Goal: Transaction & Acquisition: Obtain resource

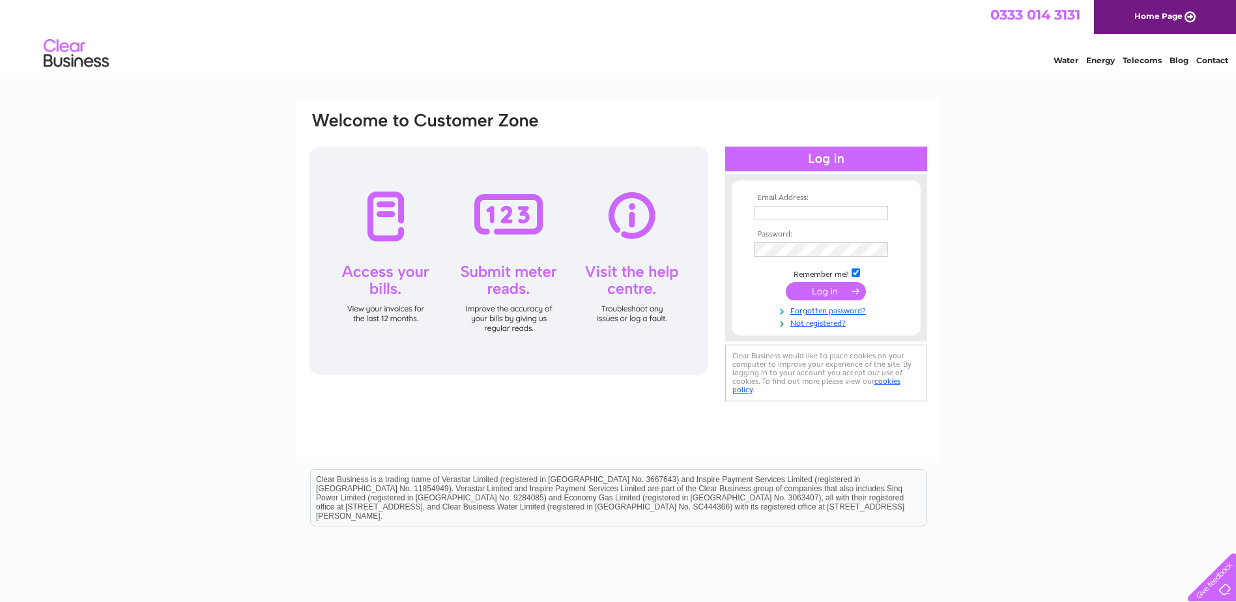
type input "highlandvetcf@btconnect.com"
click at [822, 285] on input "submit" at bounding box center [826, 291] width 80 height 18
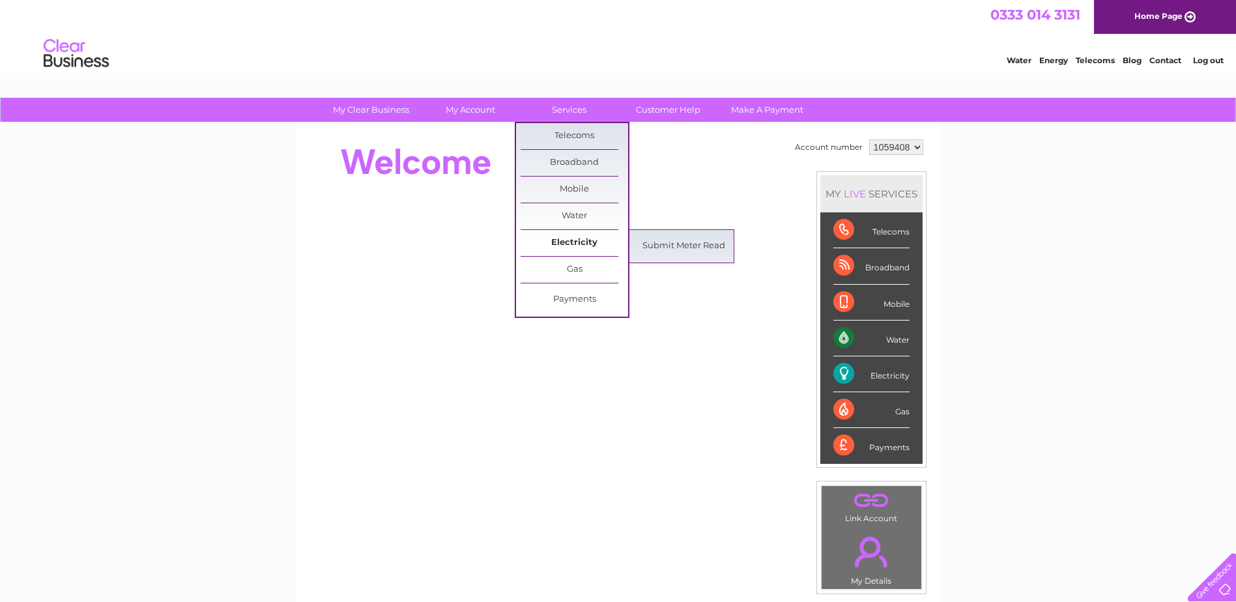
click at [573, 247] on link "Electricity" at bounding box center [575, 243] width 108 height 26
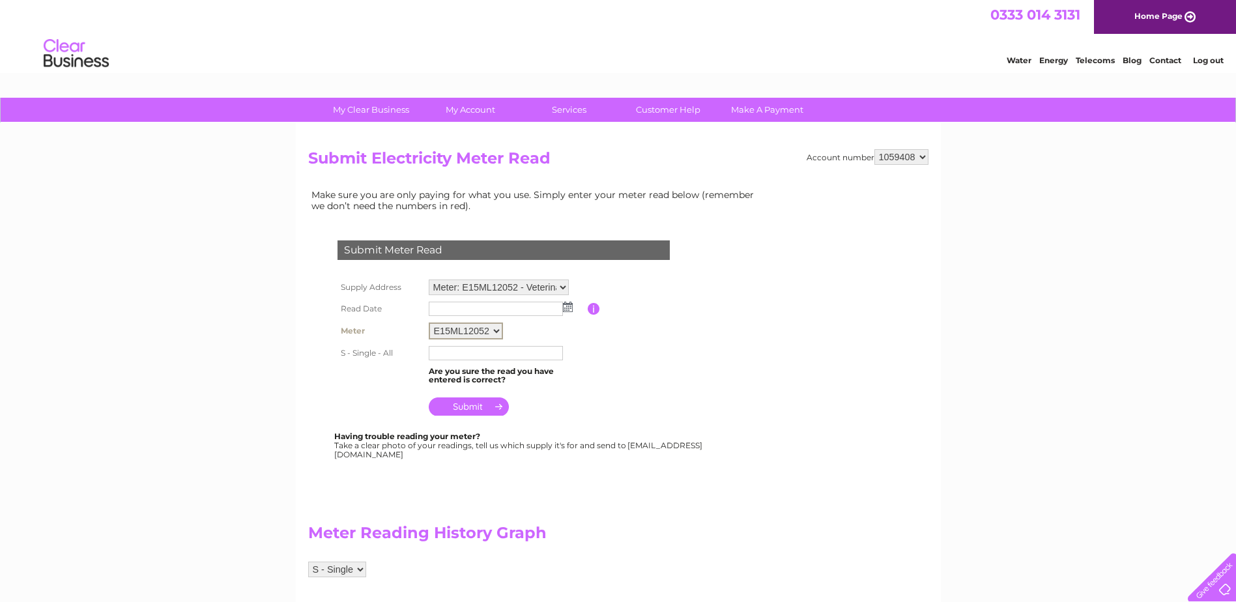
click at [497, 330] on select "E15ML12052" at bounding box center [466, 331] width 74 height 17
click at [483, 410] on input "submit" at bounding box center [469, 405] width 80 height 18
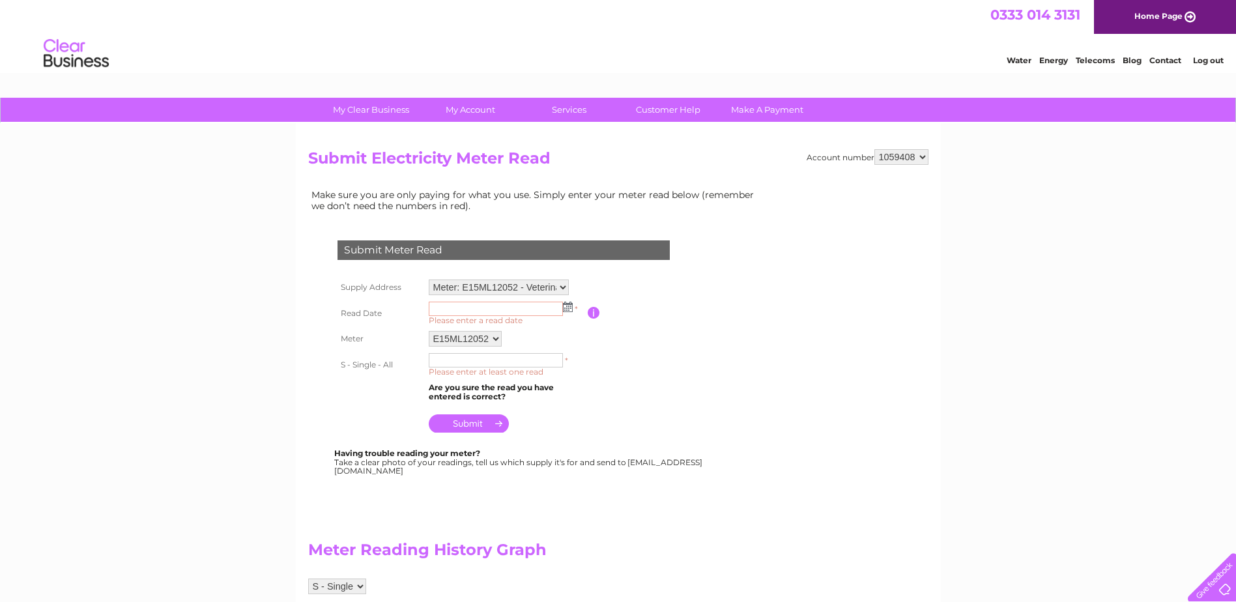
click at [567, 308] on img at bounding box center [568, 307] width 10 height 10
click at [662, 300] on td "Please enter the date the read was taken" at bounding box center [652, 313] width 104 height 31
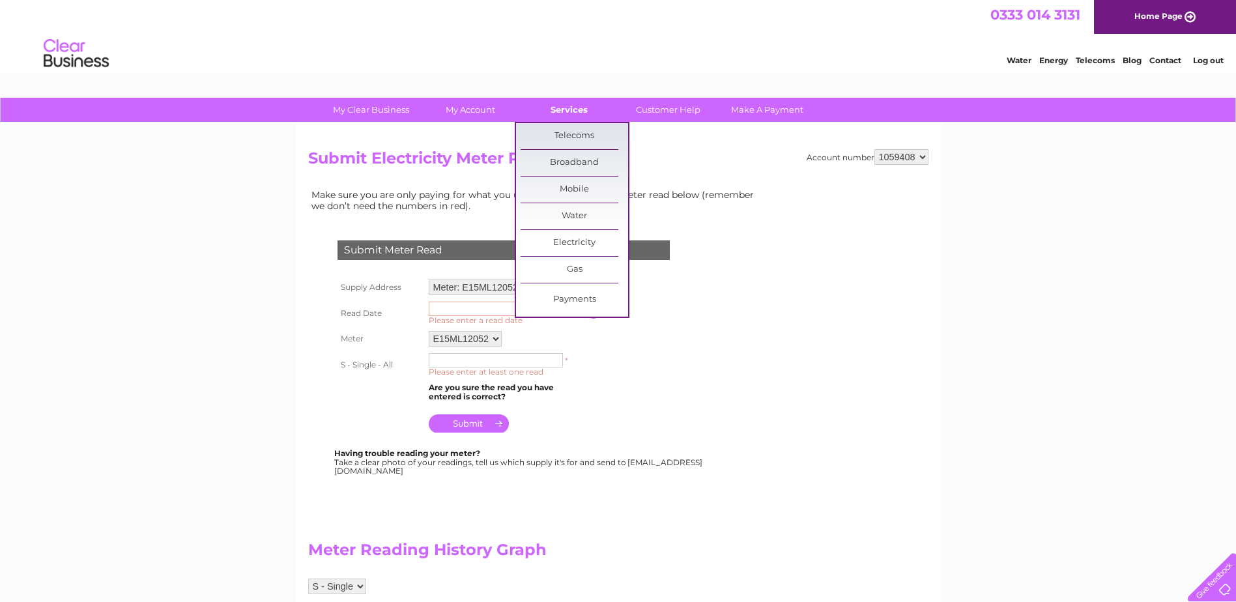
click at [560, 104] on link "Services" at bounding box center [569, 110] width 108 height 24
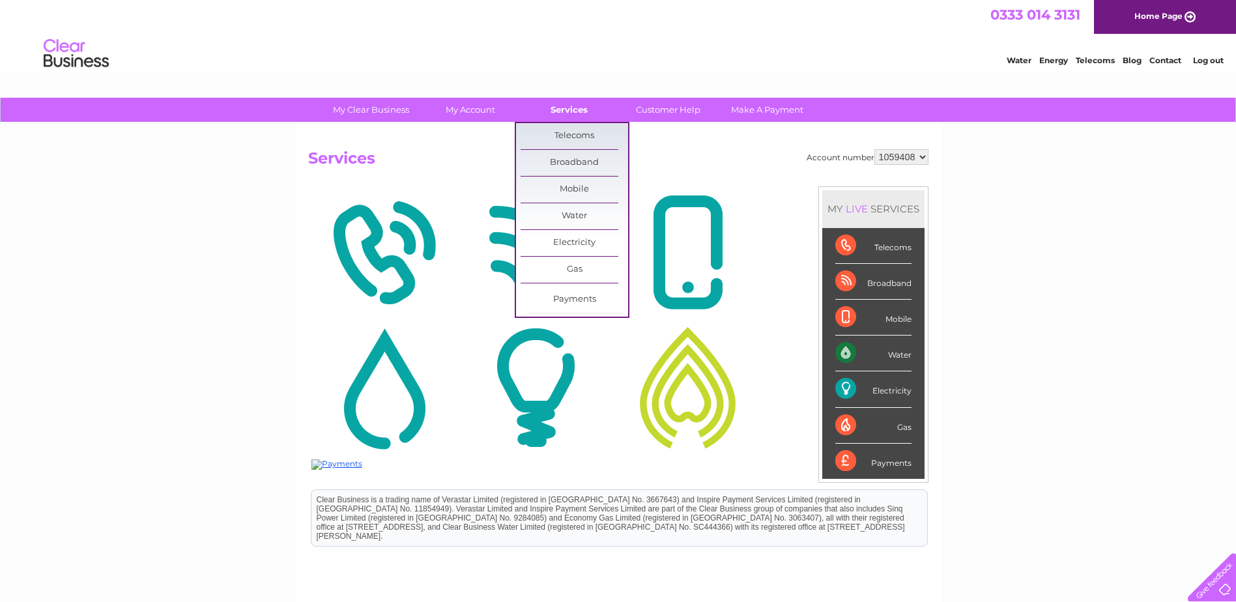
click at [564, 109] on link "Services" at bounding box center [569, 110] width 108 height 24
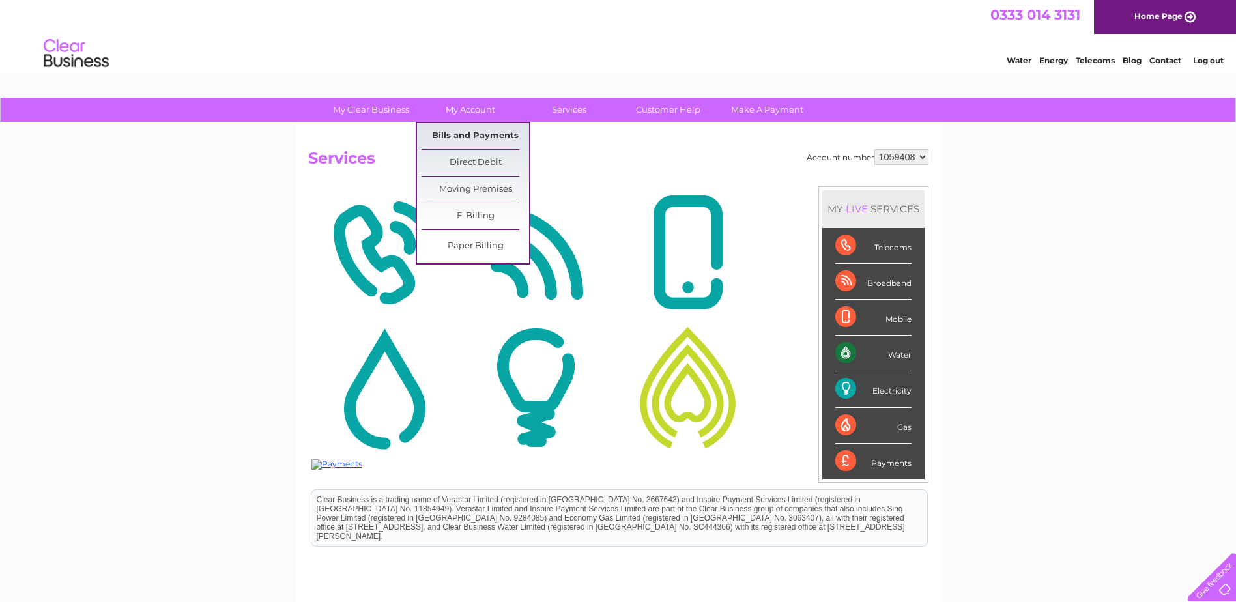
click at [488, 141] on link "Bills and Payments" at bounding box center [476, 136] width 108 height 26
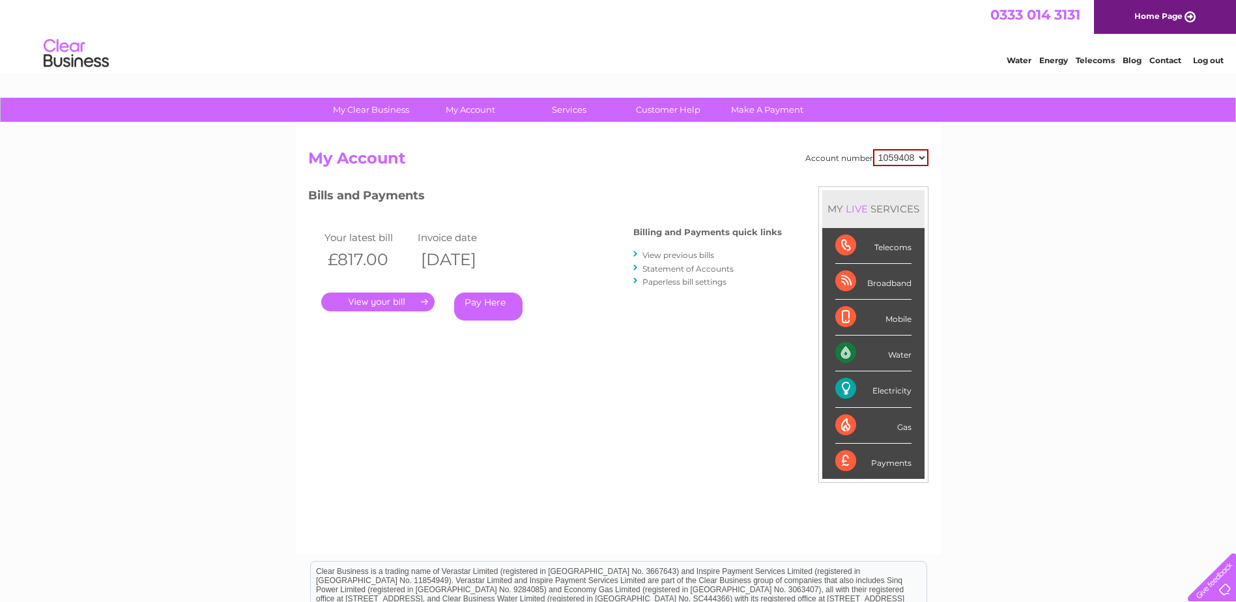
click at [687, 253] on link "View previous bills" at bounding box center [678, 255] width 72 height 10
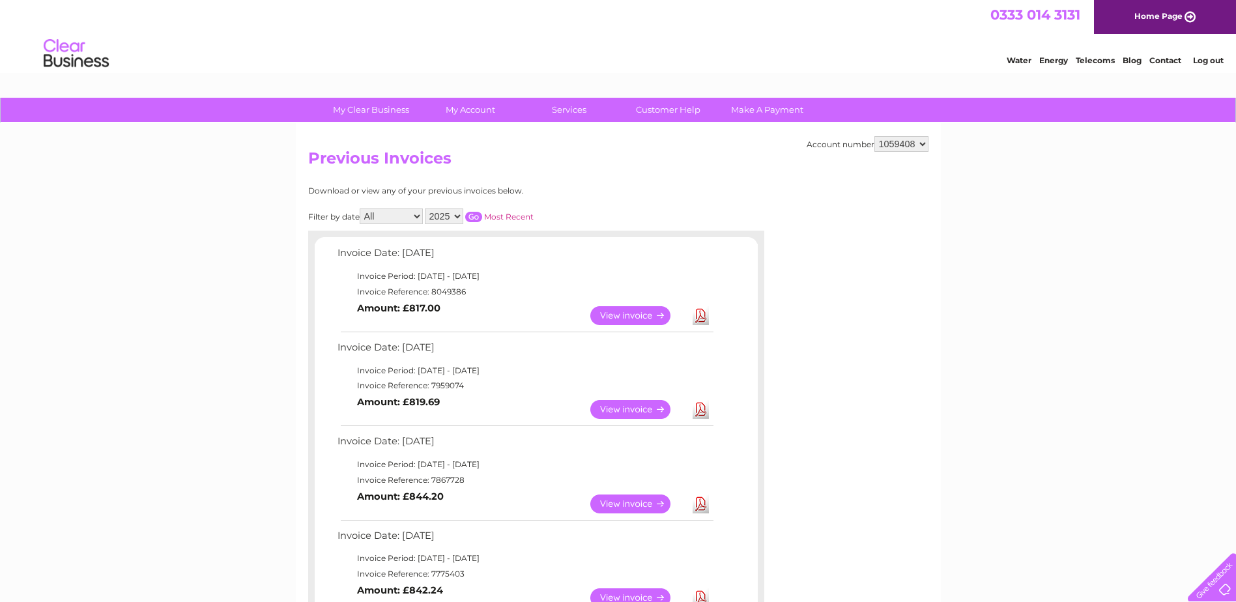
click at [603, 495] on link "View" at bounding box center [638, 504] width 96 height 19
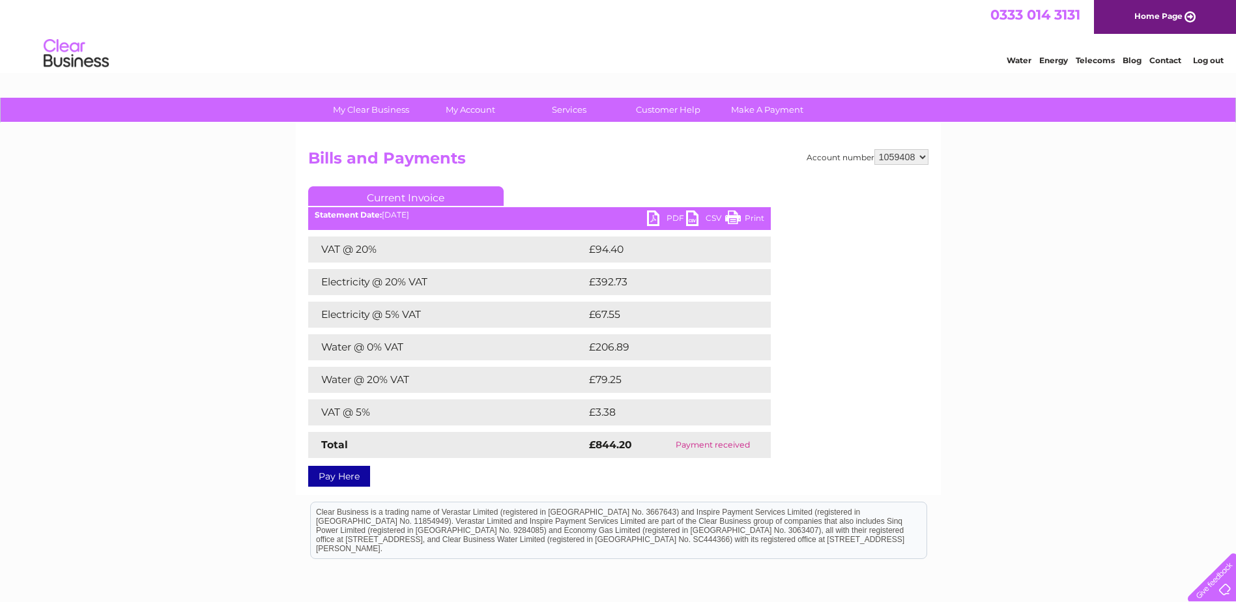
click at [669, 218] on link "PDF" at bounding box center [666, 219] width 39 height 19
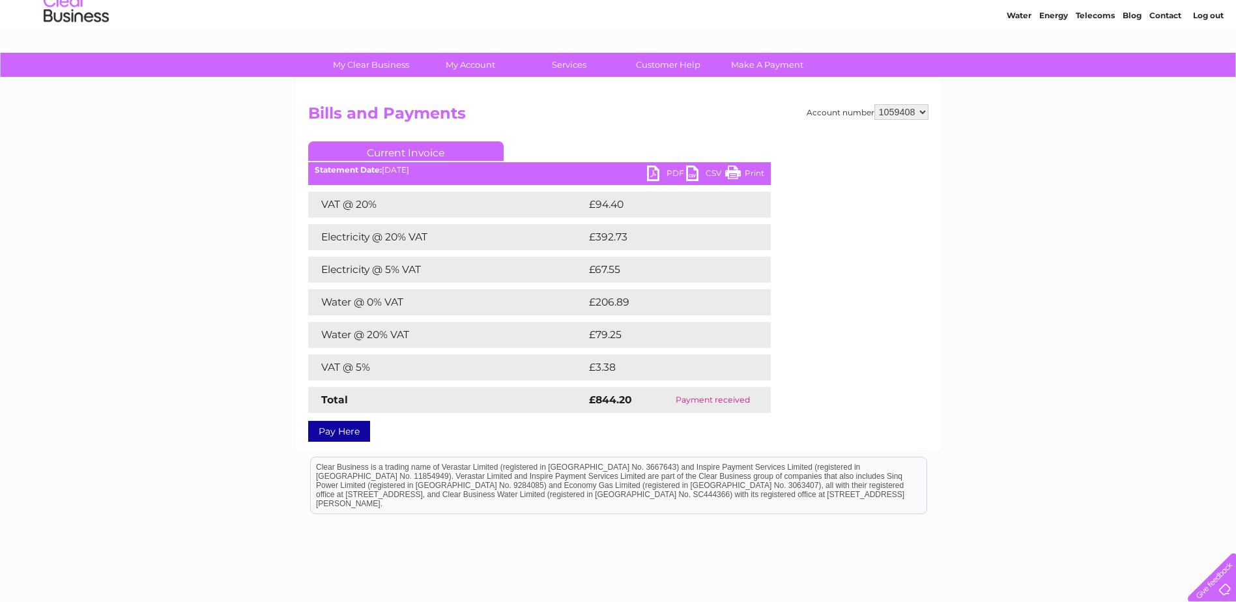
scroll to position [65, 0]
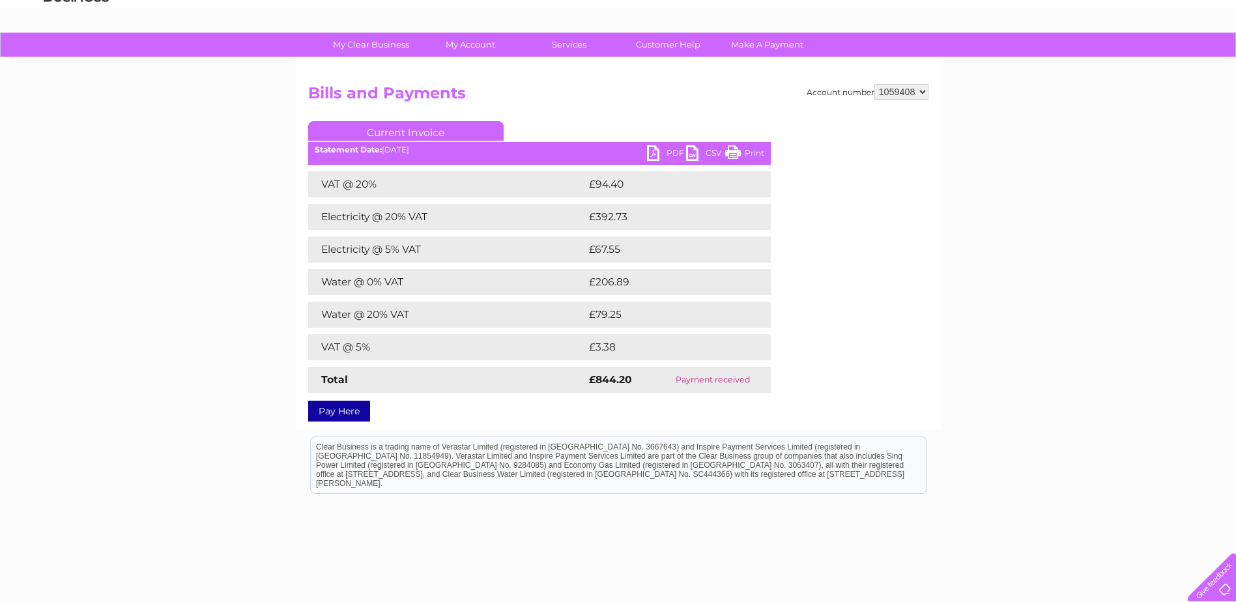
click at [667, 147] on link "PDF" at bounding box center [666, 154] width 39 height 19
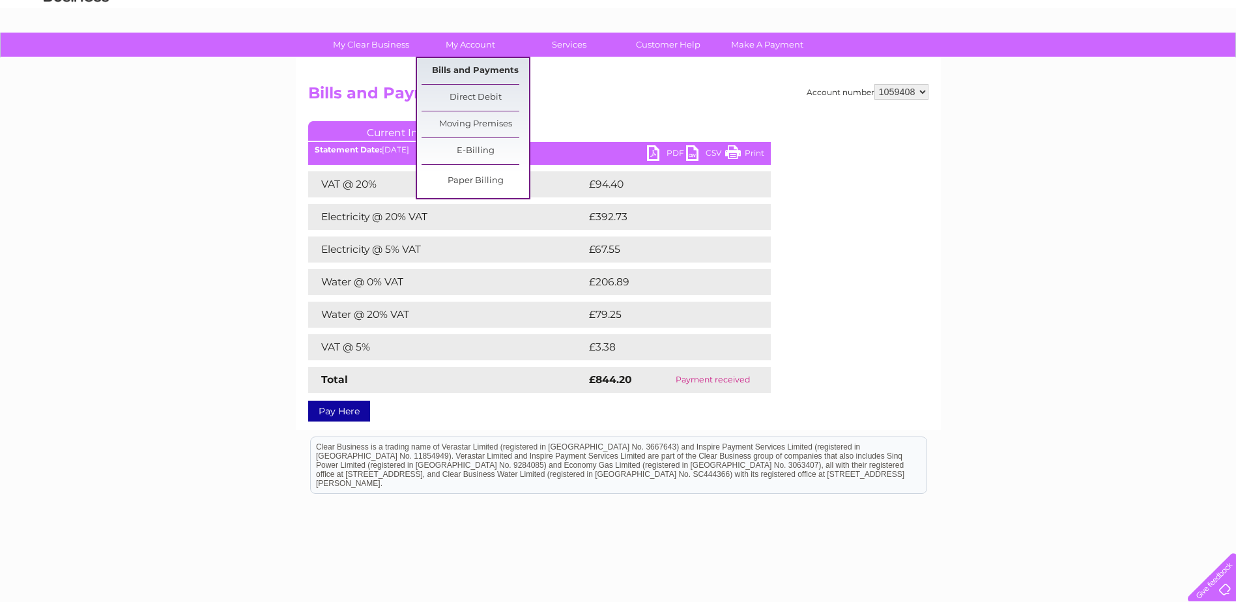
click at [468, 72] on link "Bills and Payments" at bounding box center [476, 71] width 108 height 26
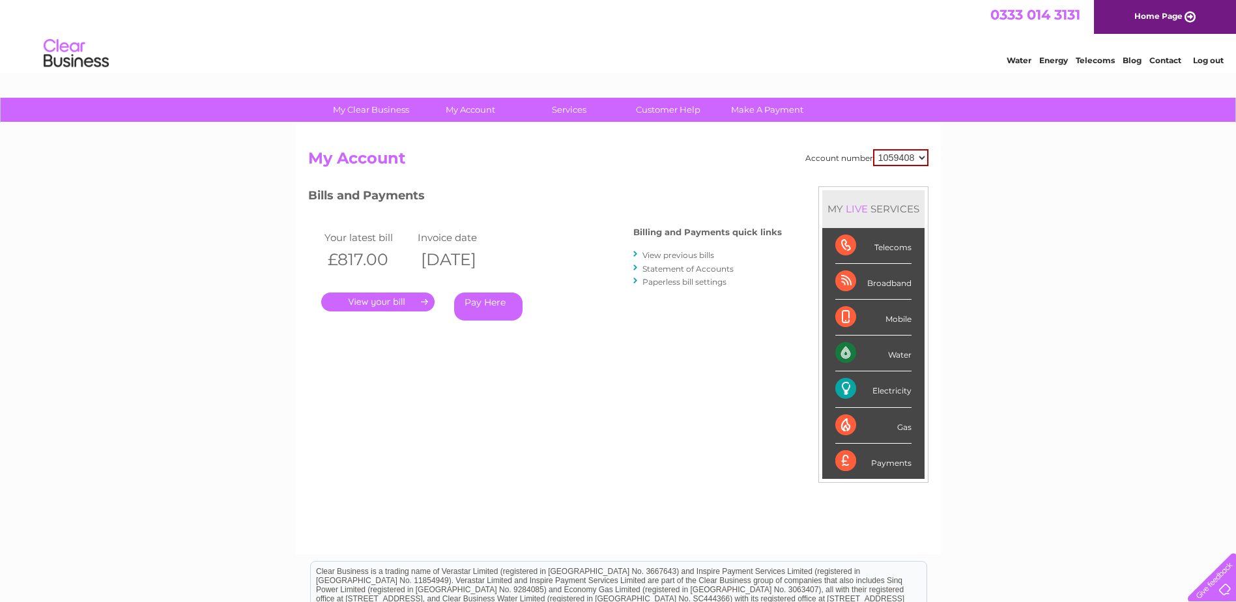
click at [381, 297] on link "." at bounding box center [377, 302] width 113 height 19
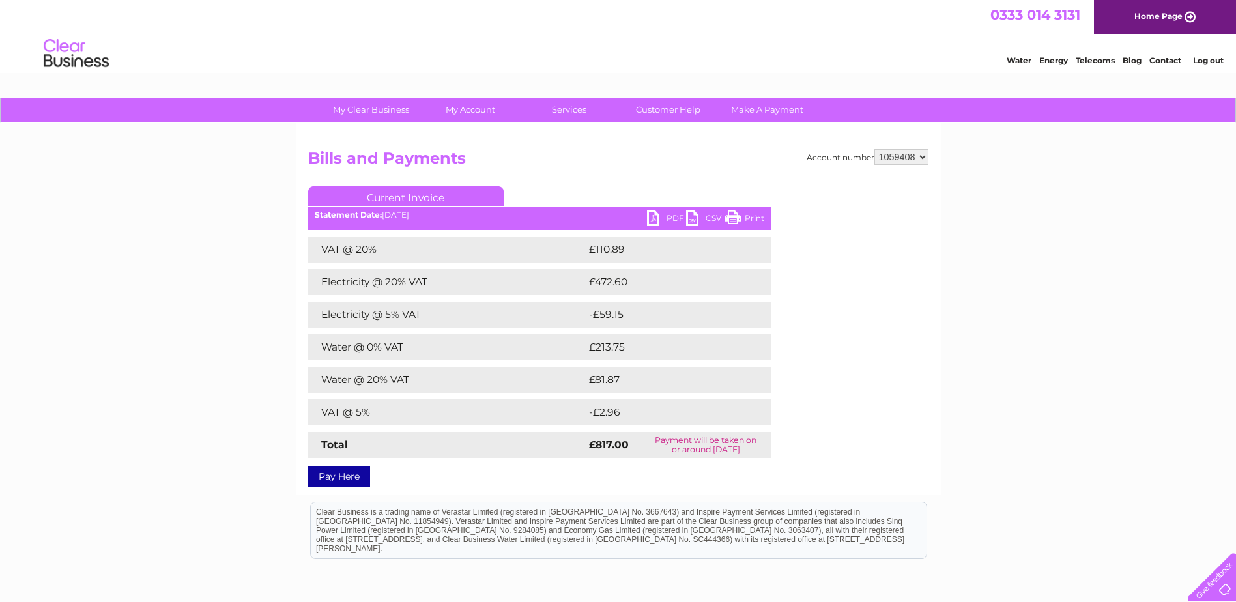
click at [655, 214] on link "PDF" at bounding box center [666, 219] width 39 height 19
